Goal: Task Accomplishment & Management: Use online tool/utility

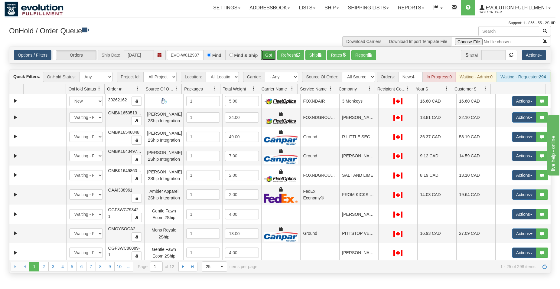
click at [273, 54] on button "Go!" at bounding box center [268, 55] width 15 height 10
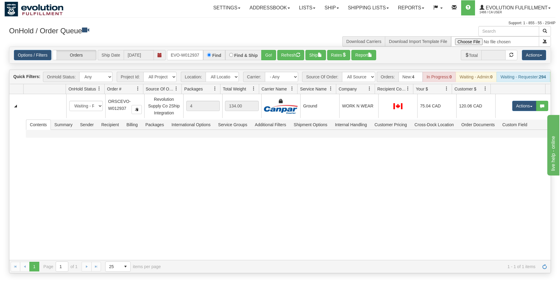
scroll to position [0, 12]
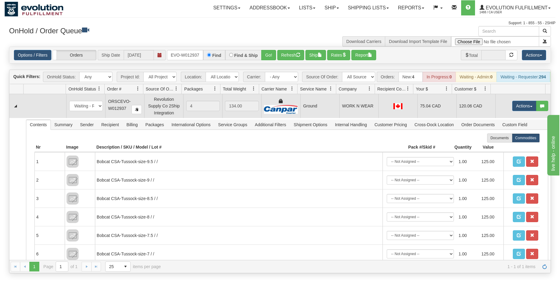
click at [521, 106] on td "Actions Open Refresh Rates Rate All Services Ship Delete Edit Items" at bounding box center [522, 106] width 55 height 24
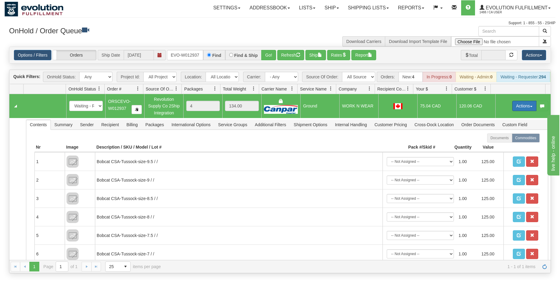
click at [514, 108] on button "Actions" at bounding box center [524, 106] width 24 height 10
click at [496, 143] on span "Ship" at bounding box center [500, 141] width 13 height 5
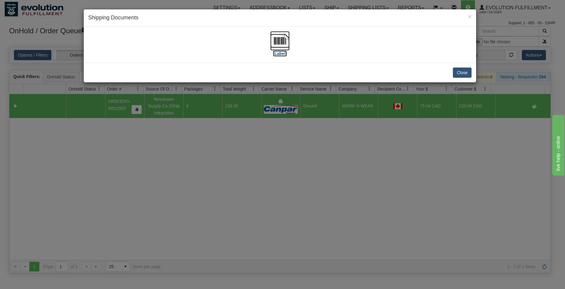
click at [285, 39] on img at bounding box center [279, 40] width 19 height 19
drag, startPoint x: 473, startPoint y: 71, endPoint x: 466, endPoint y: 72, distance: 7.0
click at [473, 72] on div "Close" at bounding box center [280, 73] width 393 height 20
click at [466, 72] on button "Close" at bounding box center [462, 72] width 19 height 10
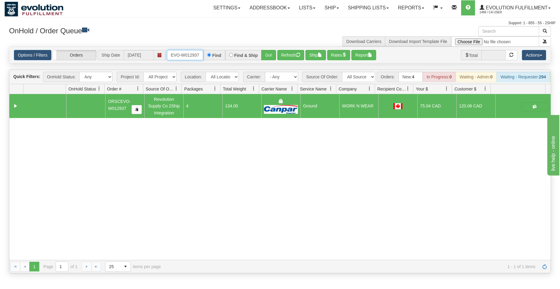
click at [188, 56] on input "ORSCEVO-W012937" at bounding box center [185, 55] width 36 height 10
click at [188, 55] on input "ORSCEVO-W012937" at bounding box center [185, 55] width 36 height 10
click at [270, 55] on button "Go!" at bounding box center [268, 55] width 15 height 10
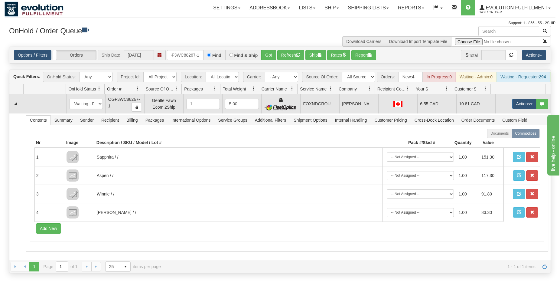
click at [523, 102] on td "Actions Open Refresh Rates Rate All Services Ship Delete Edit Items" at bounding box center [522, 103] width 55 height 19
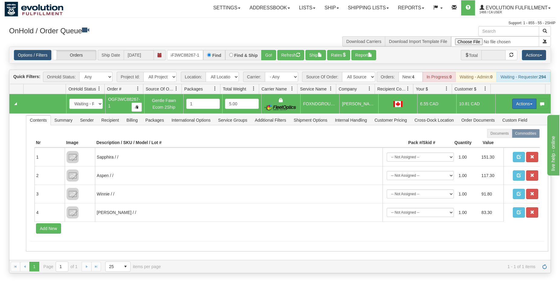
click at [523, 105] on button "Actions" at bounding box center [524, 104] width 24 height 10
click at [496, 141] on span "Ship" at bounding box center [500, 138] width 13 height 5
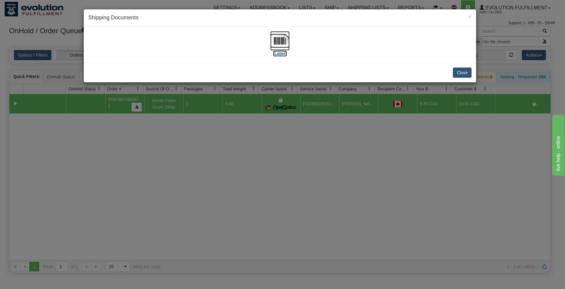
click at [281, 39] on img at bounding box center [279, 40] width 19 height 19
click at [459, 75] on button "Close" at bounding box center [462, 72] width 19 height 10
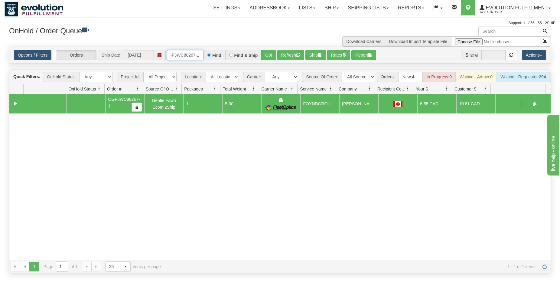
click at [179, 57] on input "OGF3WC88267-1" at bounding box center [185, 55] width 36 height 10
click at [266, 56] on button "Go!" at bounding box center [268, 55] width 15 height 10
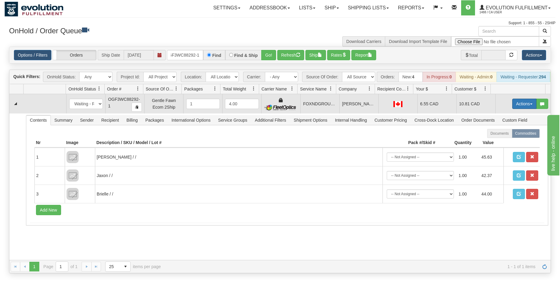
click at [514, 106] on button "Actions" at bounding box center [524, 104] width 24 height 10
click at [497, 141] on span "Ship" at bounding box center [500, 138] width 13 height 5
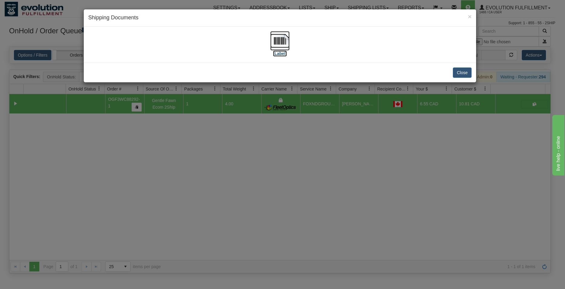
click at [285, 37] on img at bounding box center [279, 40] width 19 height 19
click at [464, 75] on button "Close" at bounding box center [462, 72] width 19 height 10
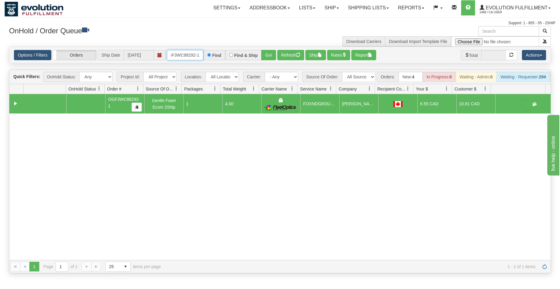
click at [185, 54] on input "OGF3WC88292-1" at bounding box center [185, 55] width 36 height 10
click at [264, 54] on button "Go!" at bounding box center [268, 55] width 15 height 10
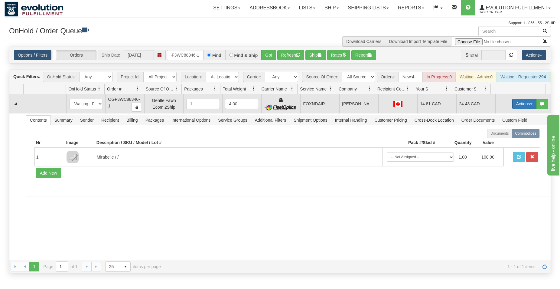
click at [513, 109] on button "Actions" at bounding box center [524, 104] width 24 height 10
click at [494, 141] on span "Ship" at bounding box center [500, 138] width 13 height 5
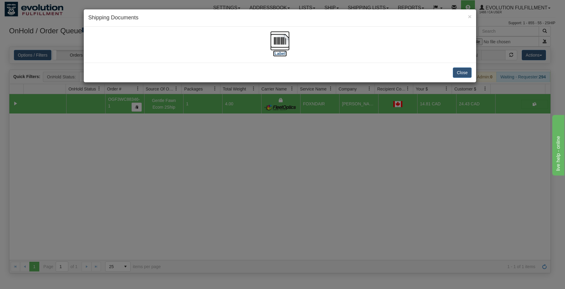
click at [289, 43] on img at bounding box center [279, 40] width 19 height 19
click at [462, 71] on button "Close" at bounding box center [462, 72] width 19 height 10
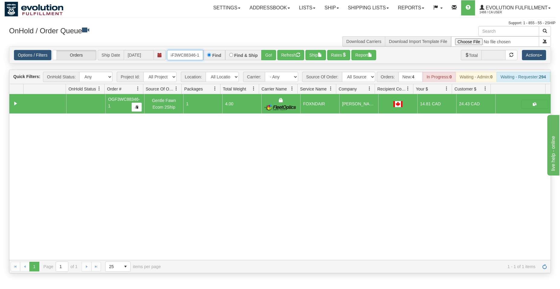
click at [181, 54] on input "OGF3WC88346-1" at bounding box center [185, 55] width 36 height 10
click at [269, 52] on button "Go!" at bounding box center [268, 55] width 15 height 10
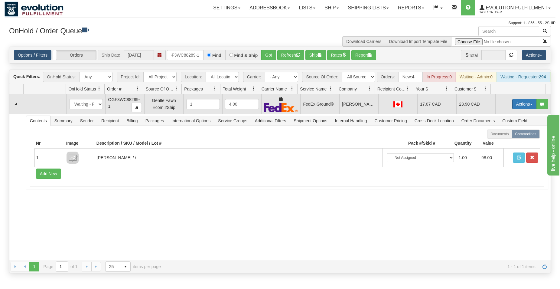
click at [512, 107] on button "Actions" at bounding box center [524, 104] width 24 height 10
click at [497, 142] on span "Ship" at bounding box center [500, 139] width 13 height 5
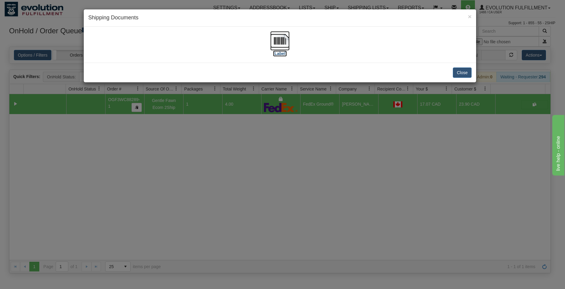
click at [286, 41] on img at bounding box center [279, 40] width 19 height 19
click at [464, 69] on button "Close" at bounding box center [462, 72] width 19 height 10
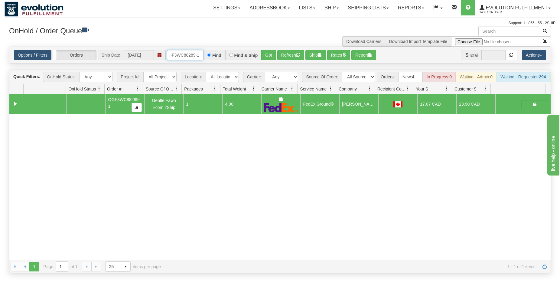
click at [192, 56] on input "OGF3WC88289-1" at bounding box center [185, 55] width 36 height 10
type input "ORSCEVO-W012939"
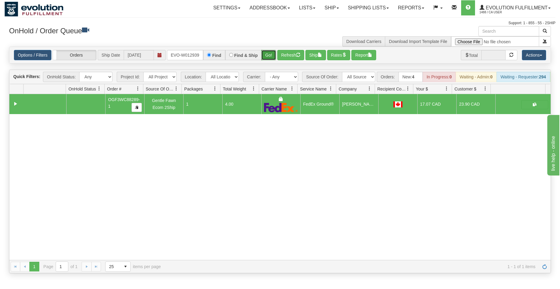
click at [266, 53] on button "Go!" at bounding box center [268, 55] width 15 height 10
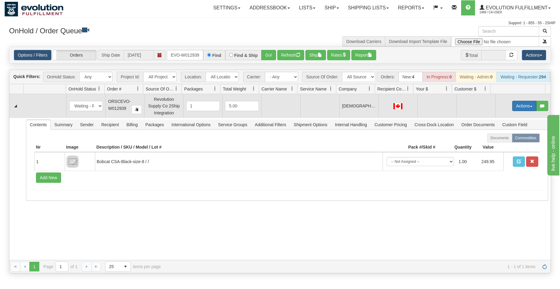
click at [512, 109] on button "Actions" at bounding box center [524, 106] width 24 height 10
click at [507, 135] on span "Rate All Services" at bounding box center [512, 133] width 36 height 5
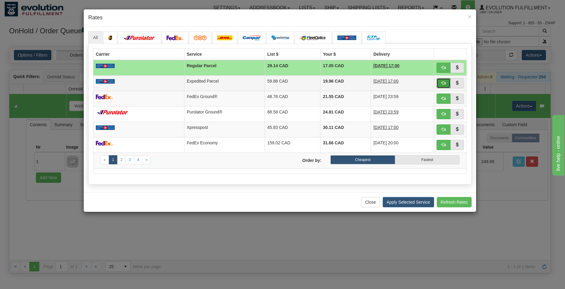
click at [446, 83] on button "button" at bounding box center [444, 83] width 14 height 10
